Goal: Information Seeking & Learning: Learn about a topic

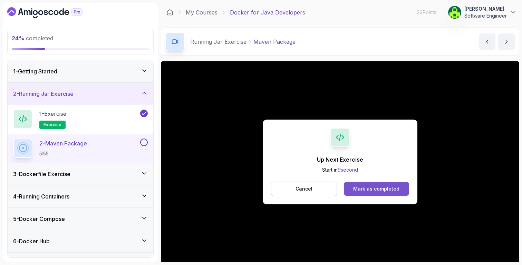
click at [358, 186] on div "Mark as completed" at bounding box center [376, 189] width 46 height 7
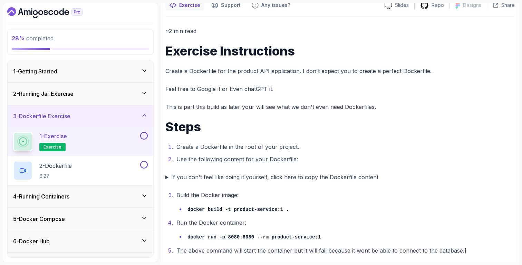
scroll to position [76, 0]
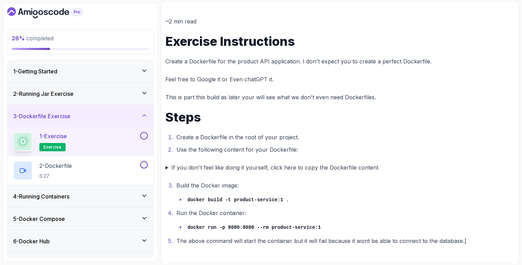
click at [143, 135] on button at bounding box center [144, 136] width 8 height 8
click at [121, 168] on div "2 - Dockerfile 6:27" at bounding box center [76, 170] width 126 height 19
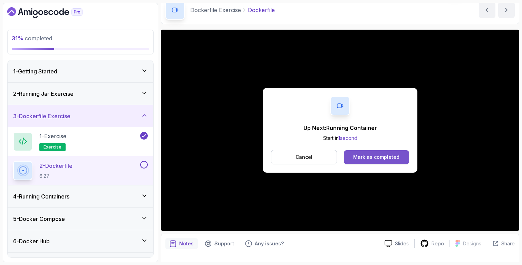
click at [371, 158] on div "Mark as completed" at bounding box center [376, 157] width 46 height 7
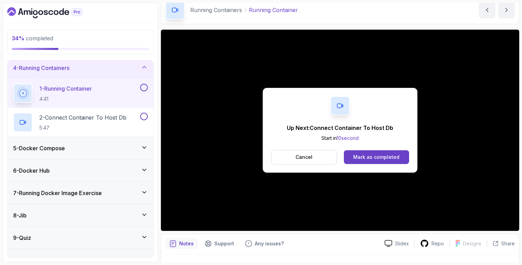
scroll to position [70, 0]
click at [373, 156] on div "Mark as completed" at bounding box center [376, 157] width 46 height 7
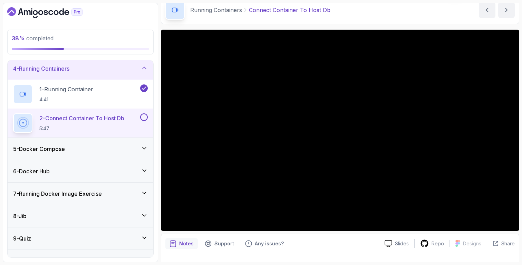
click at [141, 147] on icon at bounding box center [144, 148] width 7 height 7
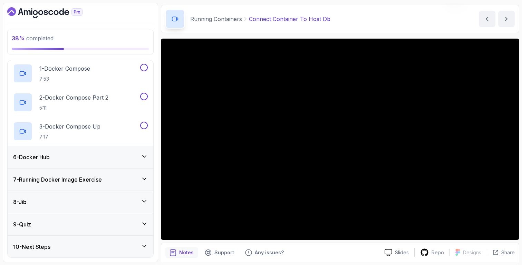
scroll to position [22, 0]
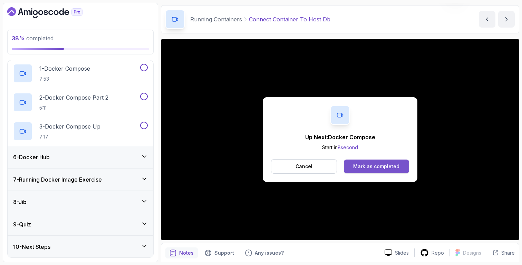
click at [373, 170] on div "Mark as completed" at bounding box center [376, 166] width 46 height 7
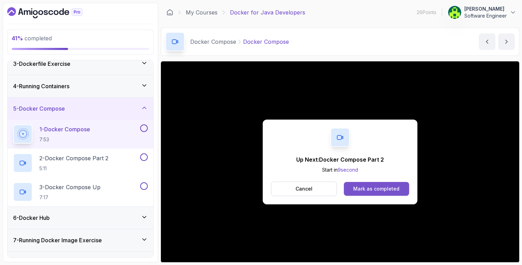
click at [361, 186] on div "Mark as completed" at bounding box center [376, 189] width 46 height 7
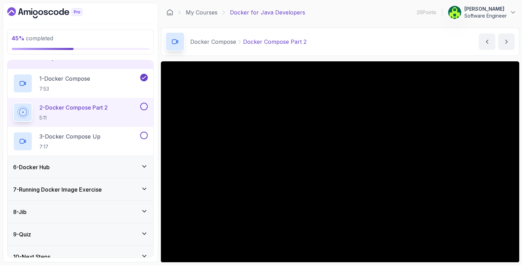
scroll to position [113, 0]
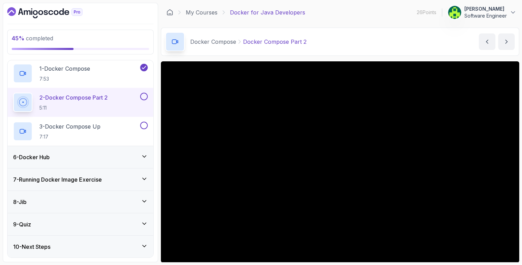
click at [144, 180] on icon at bounding box center [144, 179] width 3 height 2
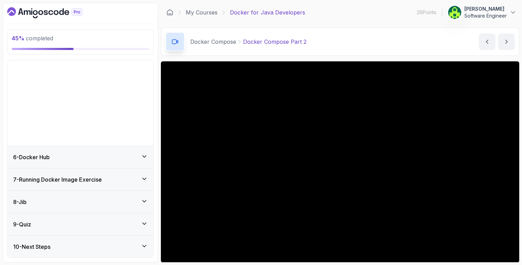
scroll to position [27, 0]
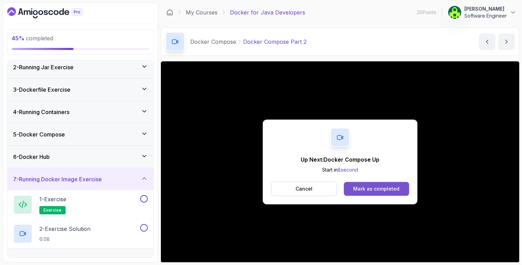
click at [368, 189] on div "Mark as completed" at bounding box center [376, 189] width 46 height 7
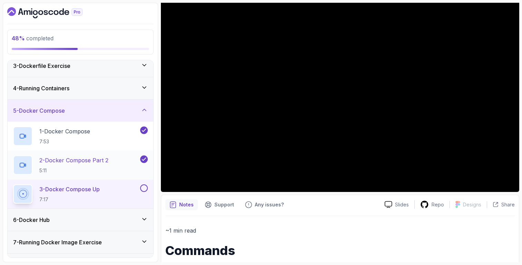
scroll to position [73, 0]
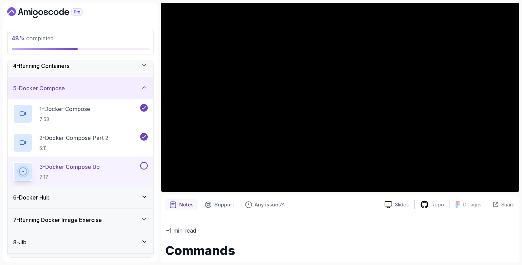
click at [78, 197] on div "6 - Docker Hub" at bounding box center [80, 198] width 135 height 8
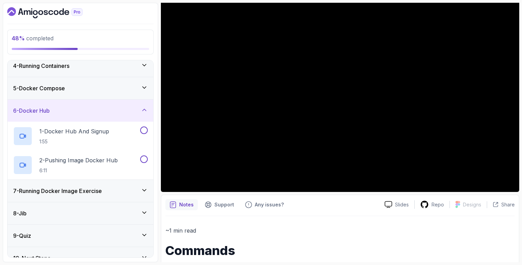
click at [116, 195] on div "7 - Running Docker Image Exercise" at bounding box center [81, 191] width 146 height 22
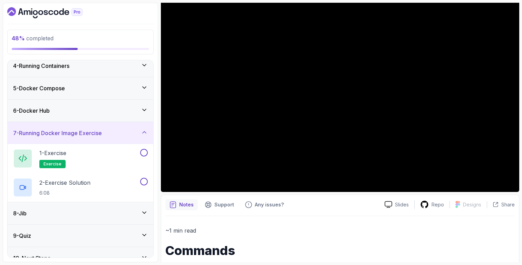
click at [109, 218] on div "8 - Jib" at bounding box center [81, 214] width 146 height 22
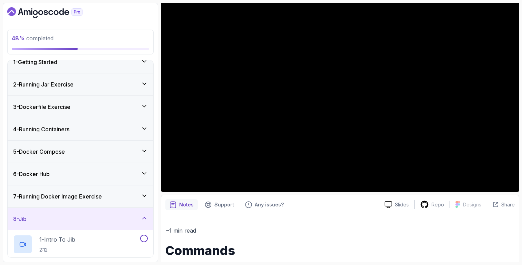
scroll to position [0, 0]
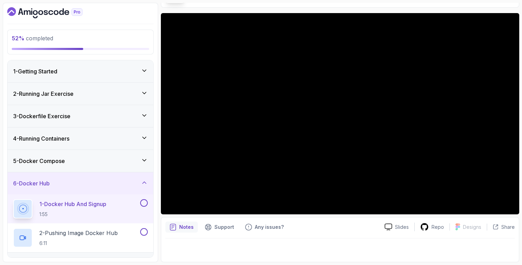
scroll to position [48, 0]
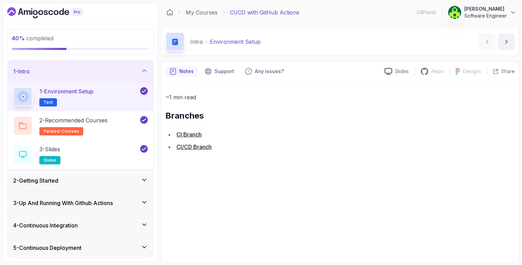
click at [31, 13] on icon "Dashboard" at bounding box center [31, 12] width 1 height 4
